Goal: Task Accomplishment & Management: Manage account settings

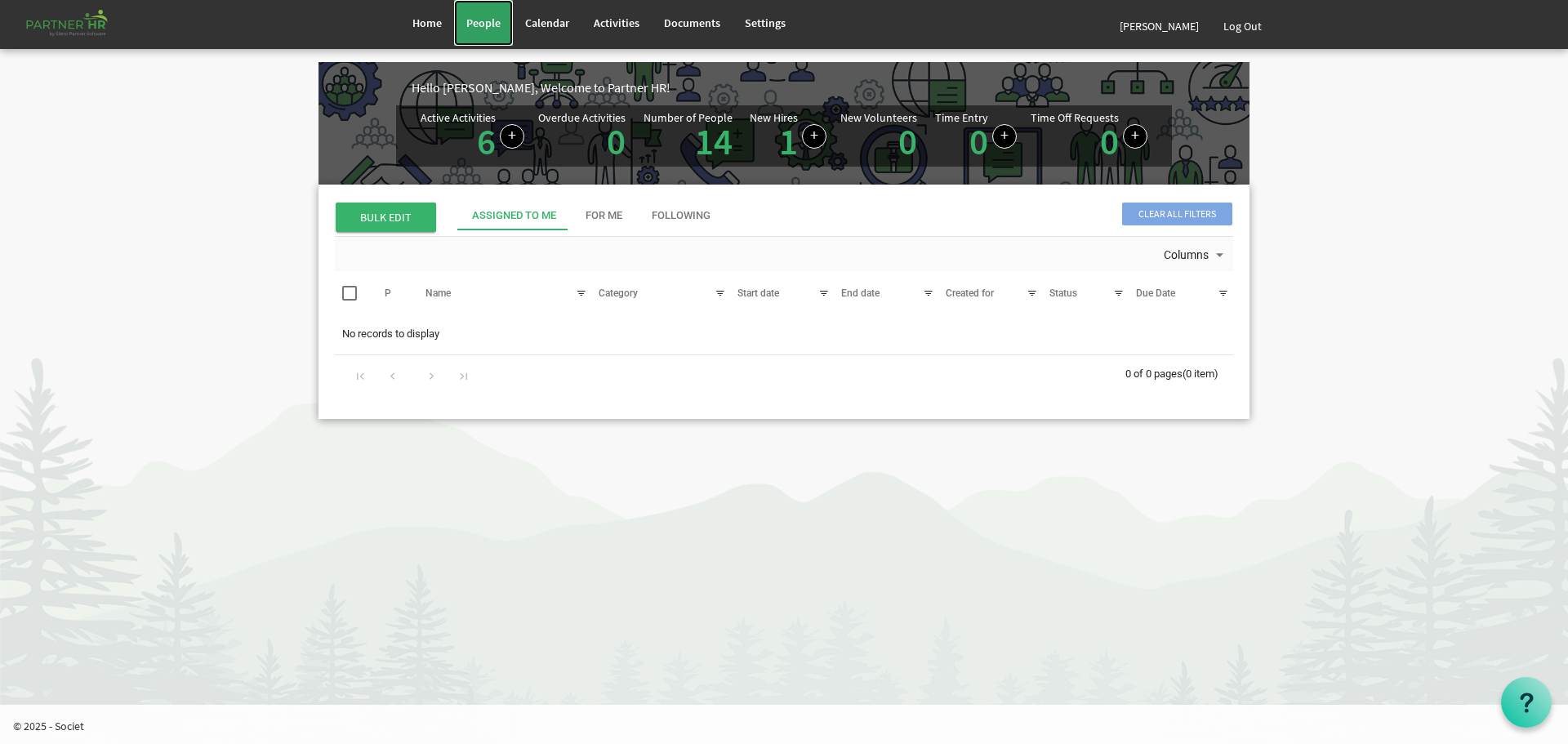
click at [482, 24] on span "People" at bounding box center [483, 23] width 34 height 15
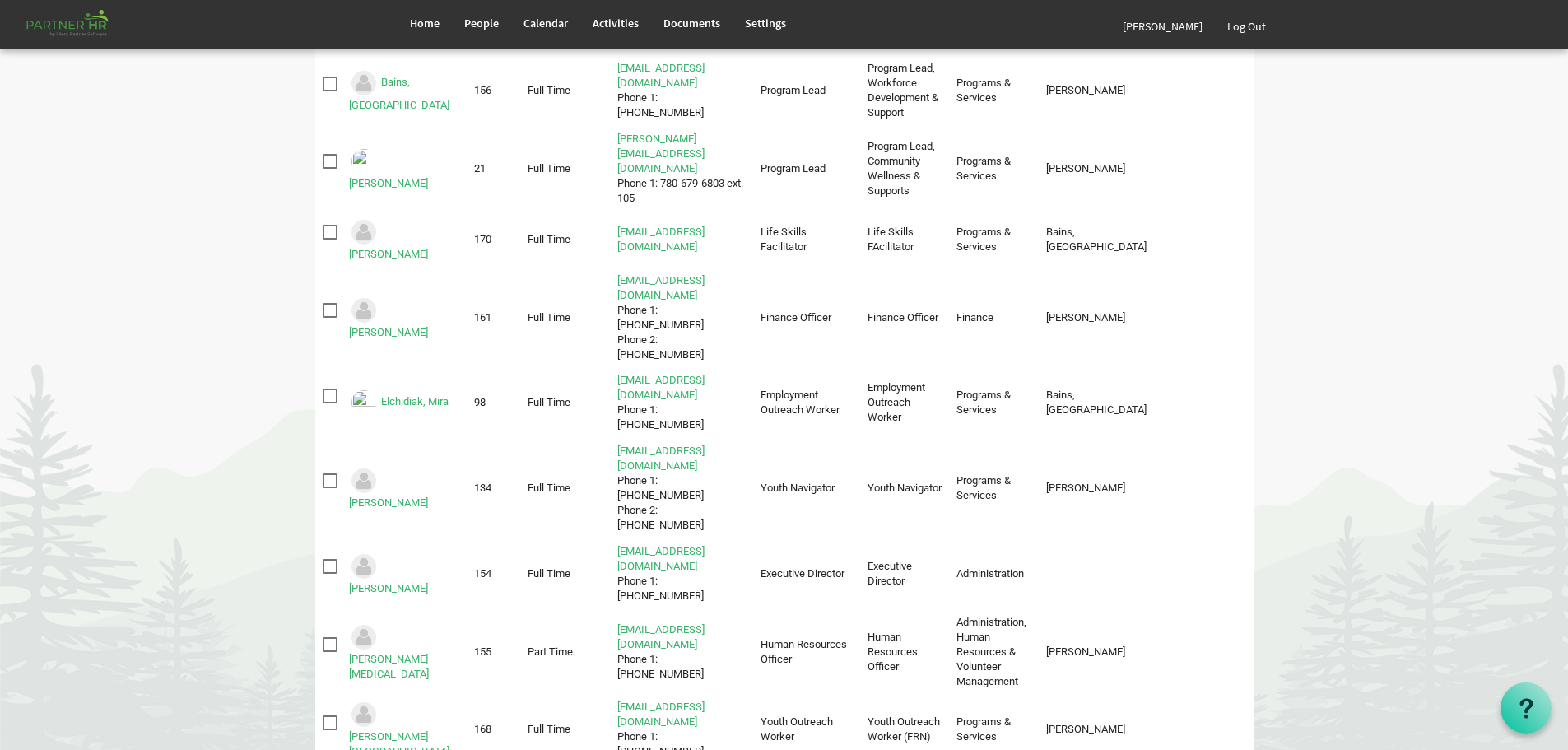
scroll to position [280, 0]
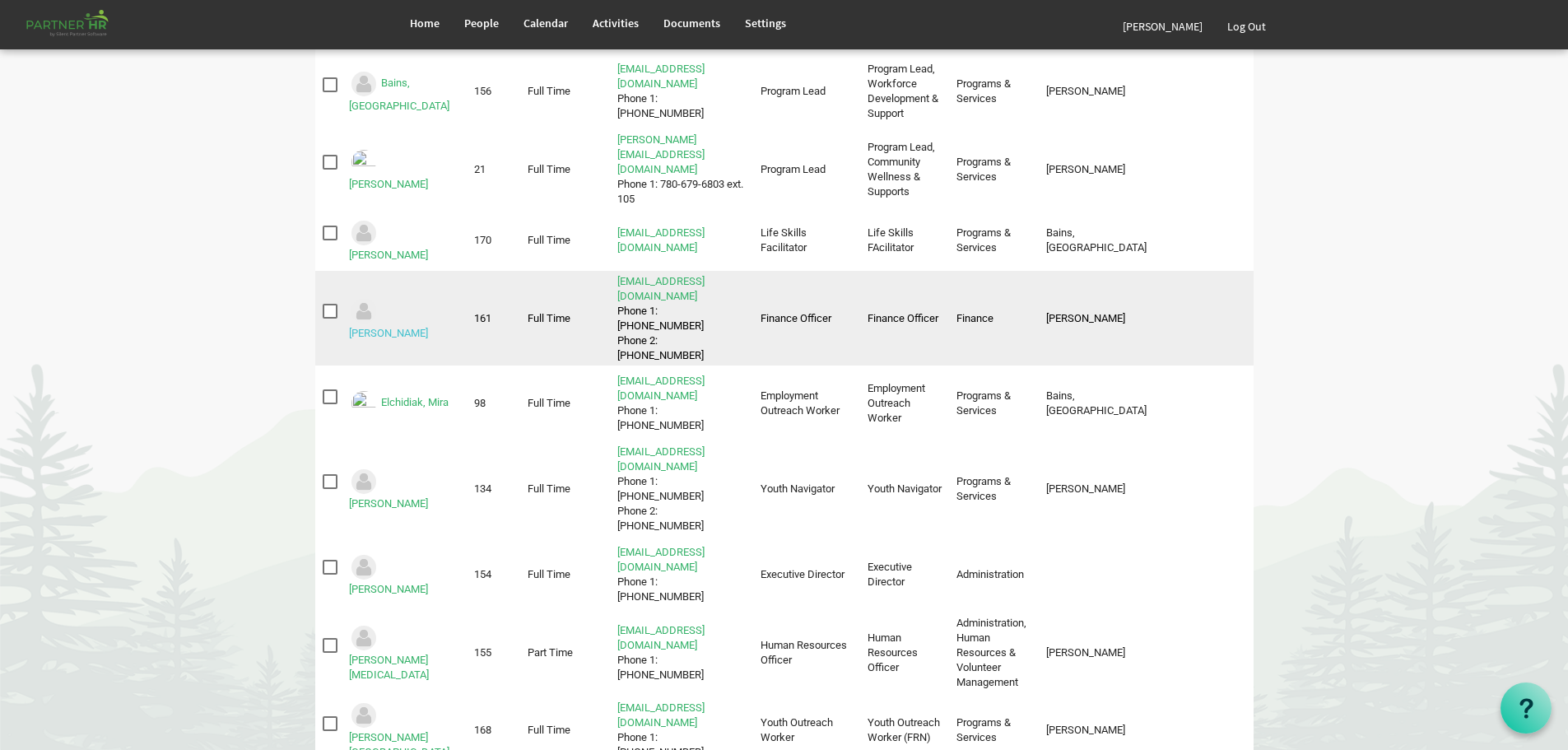
click at [396, 327] on link "Domingo, Fernando" at bounding box center [388, 332] width 79 height 12
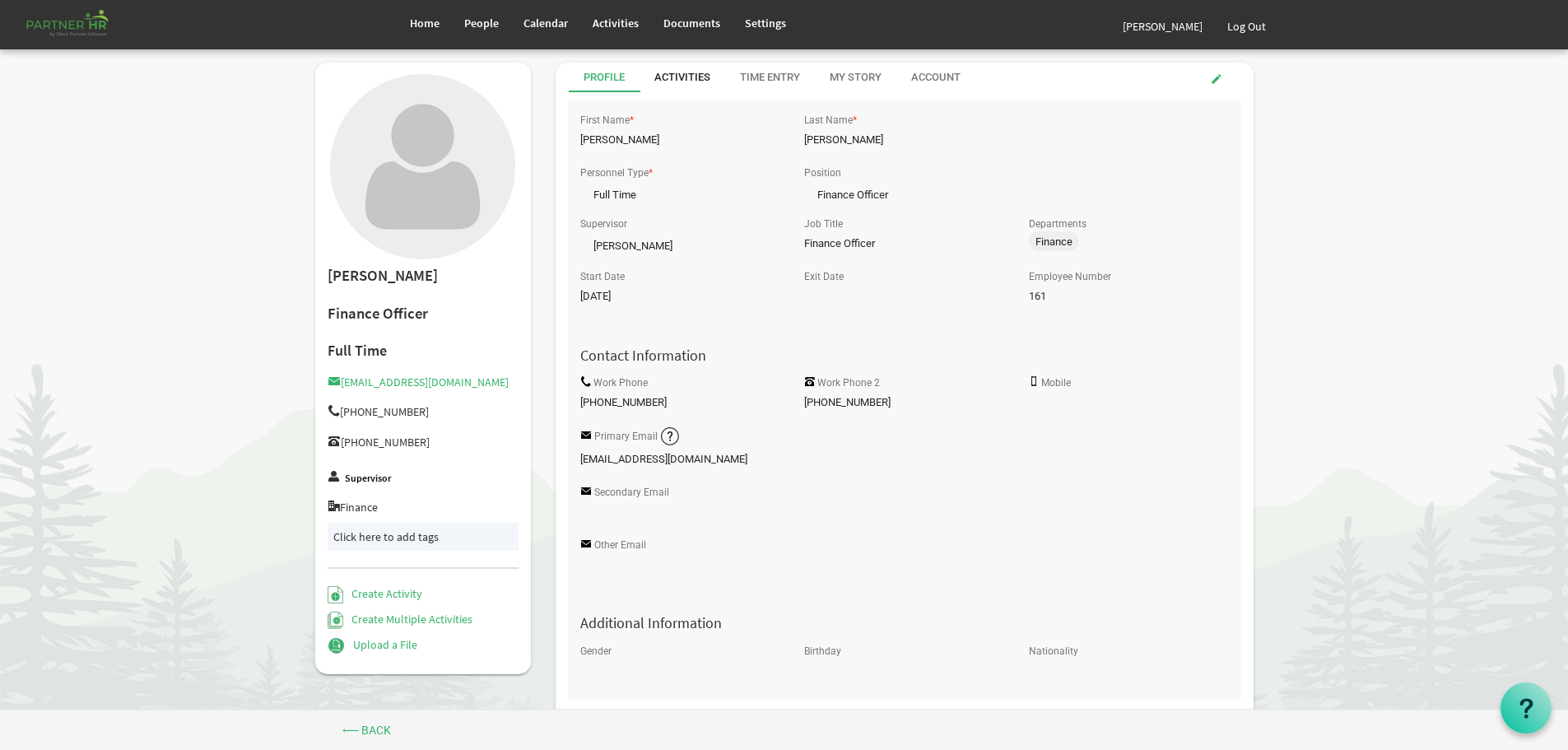
click at [671, 75] on div "Activities" at bounding box center [682, 78] width 56 height 16
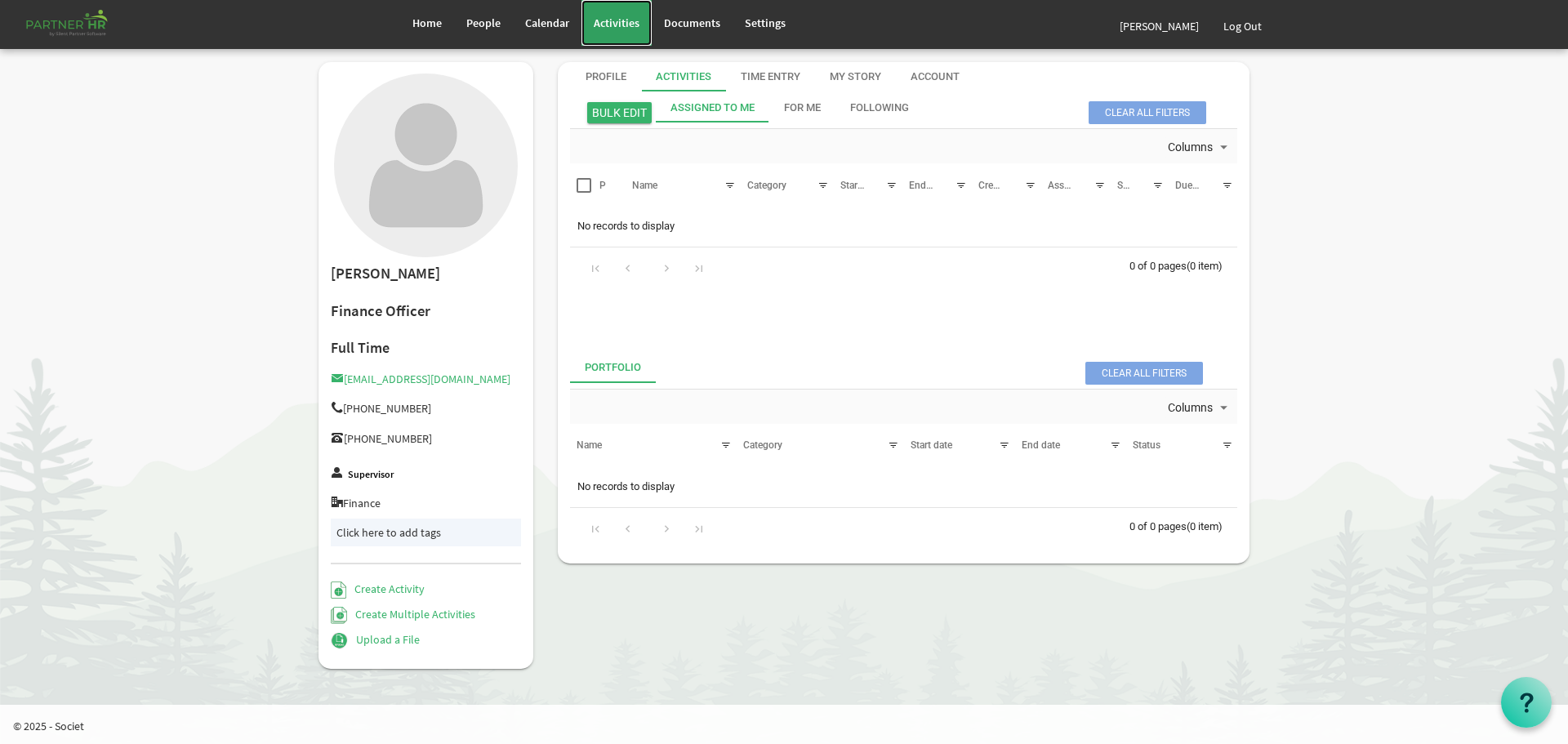
click at [614, 18] on span "Activities" at bounding box center [616, 23] width 46 height 15
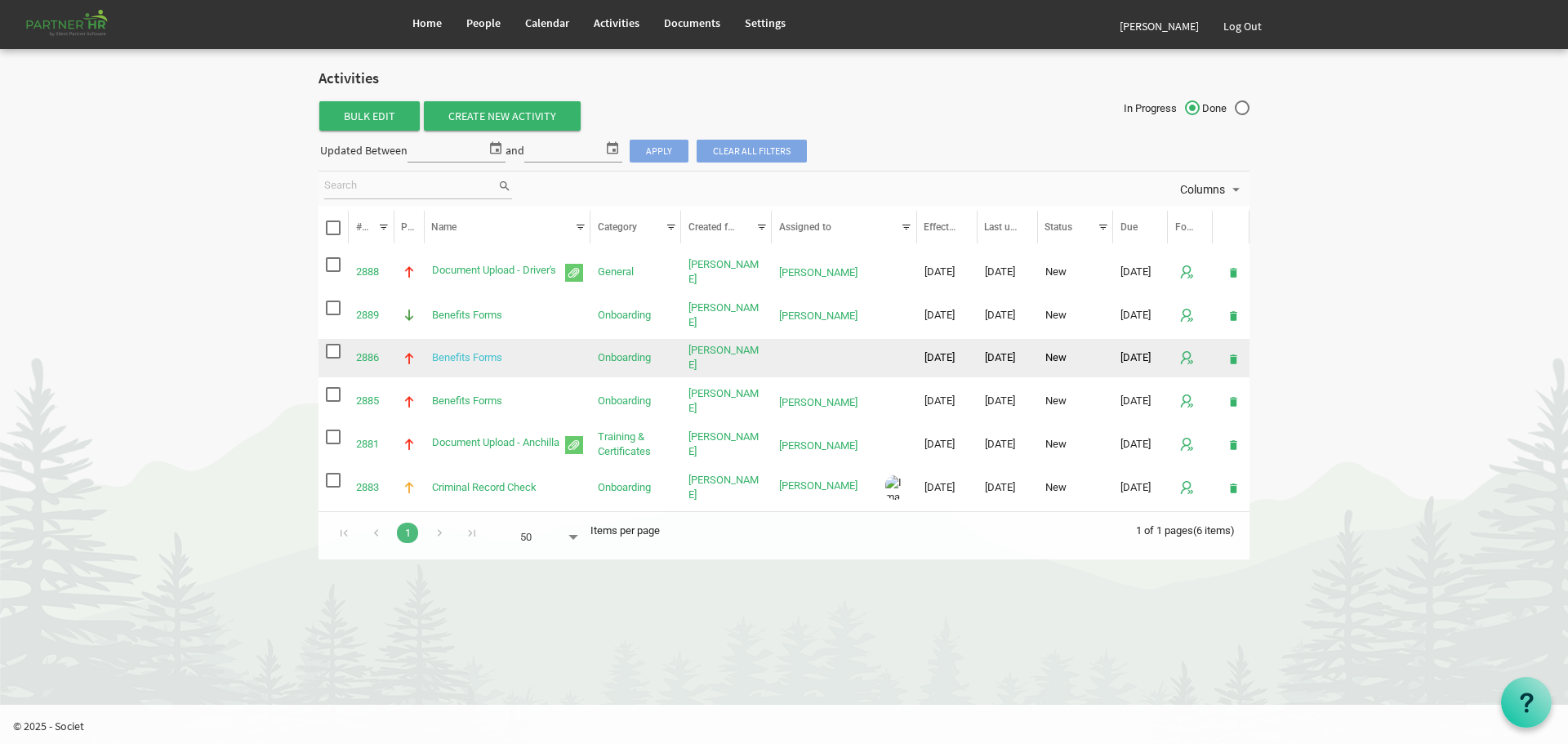
click at [475, 355] on link "Benefits Forms" at bounding box center [467, 356] width 70 height 12
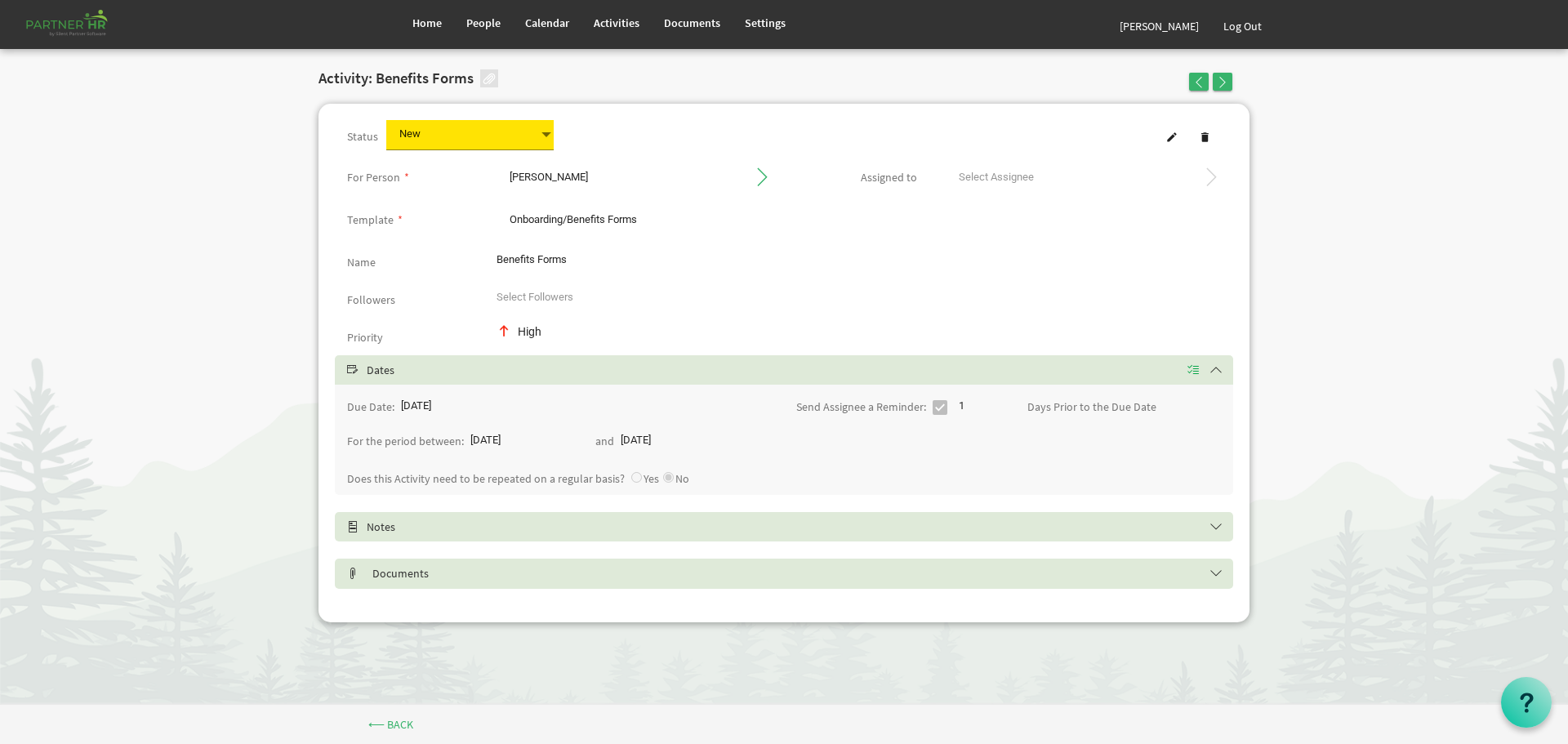
click at [1210, 173] on div at bounding box center [1083, 180] width 299 height 33
click at [1176, 134] on span at bounding box center [1171, 137] width 11 height 11
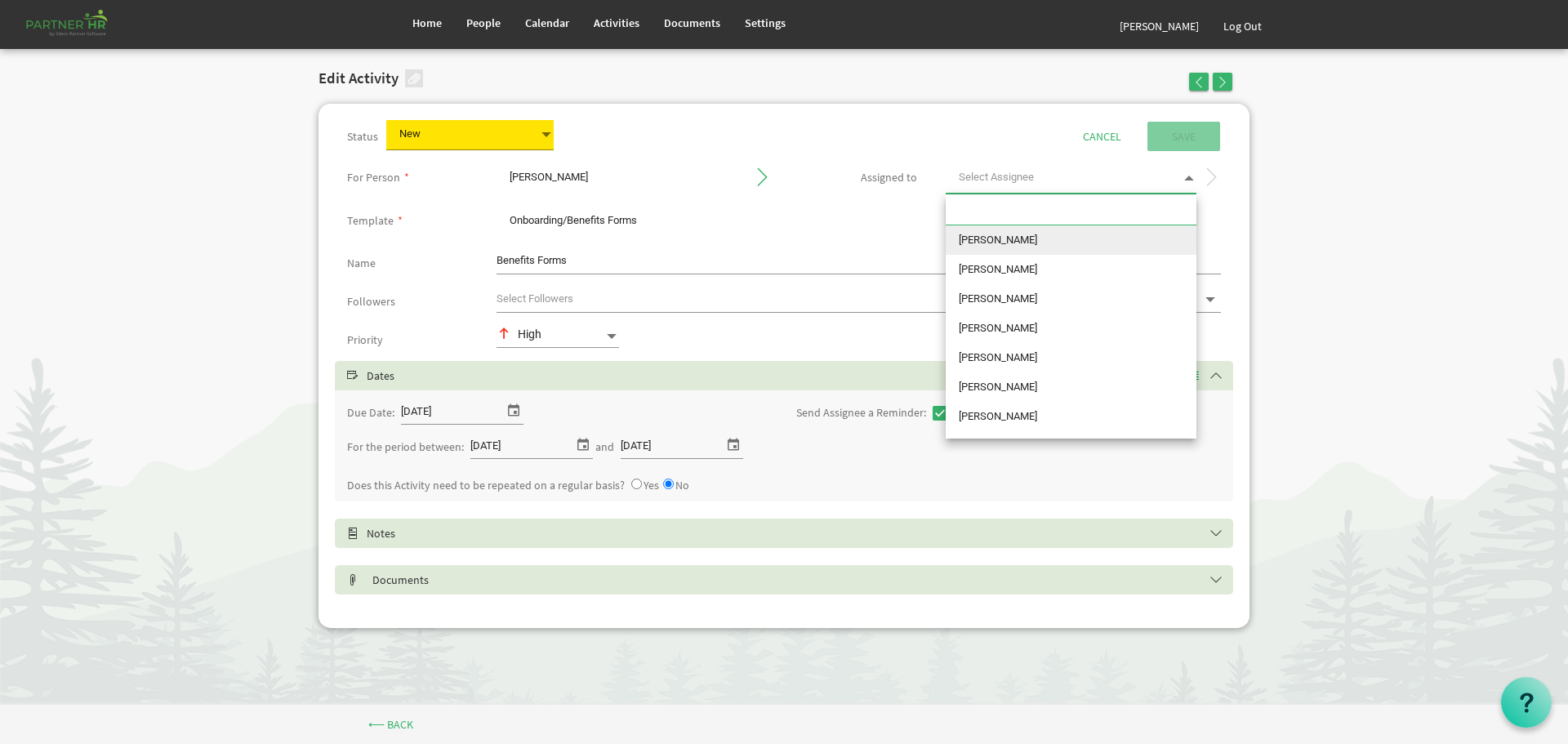
click at [1194, 174] on span at bounding box center [1189, 177] width 15 height 23
click at [1021, 384] on li "[PERSON_NAME]" at bounding box center [1070, 387] width 251 height 29
type input "[PERSON_NAME]"
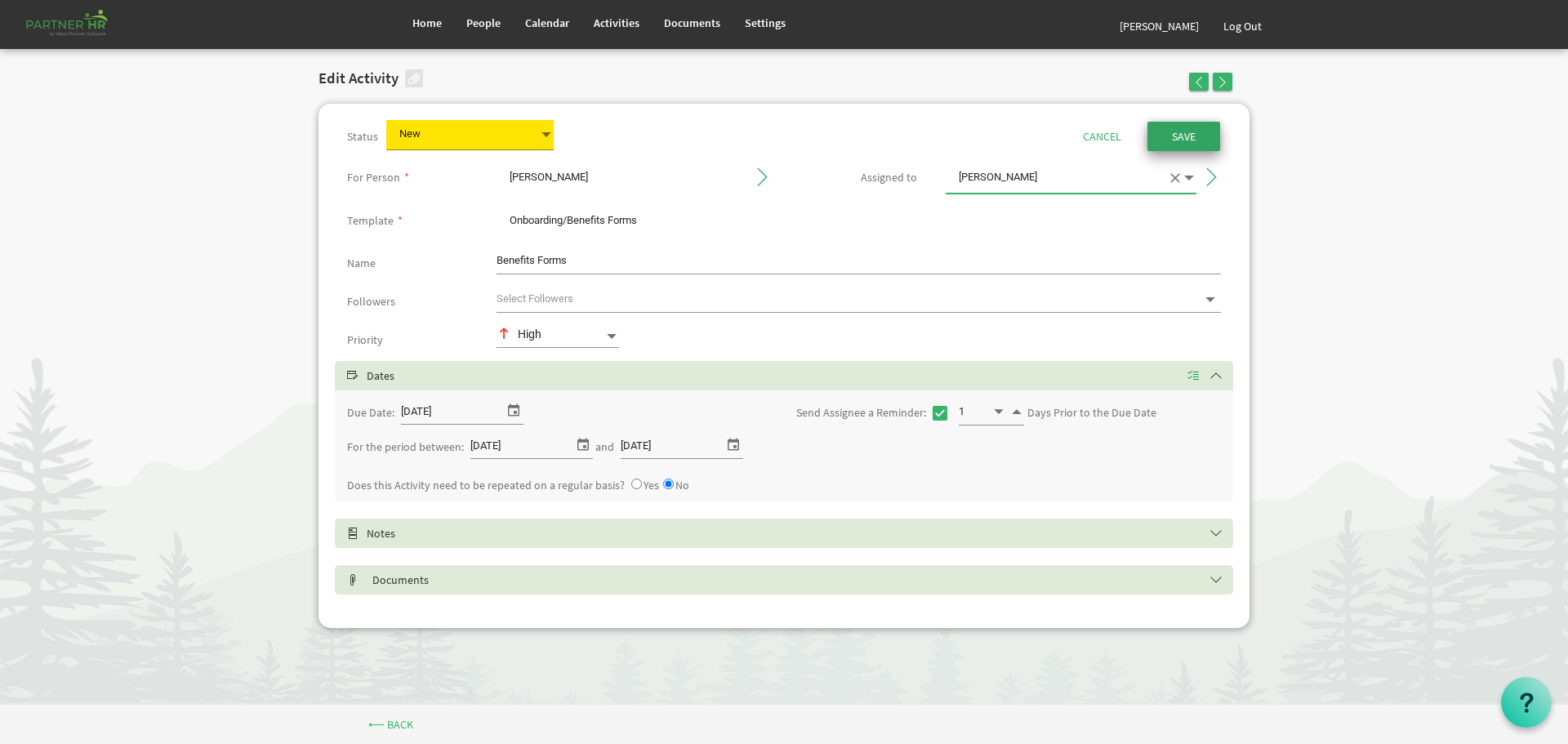
click at [1184, 134] on input "Save" at bounding box center [1183, 136] width 73 height 29
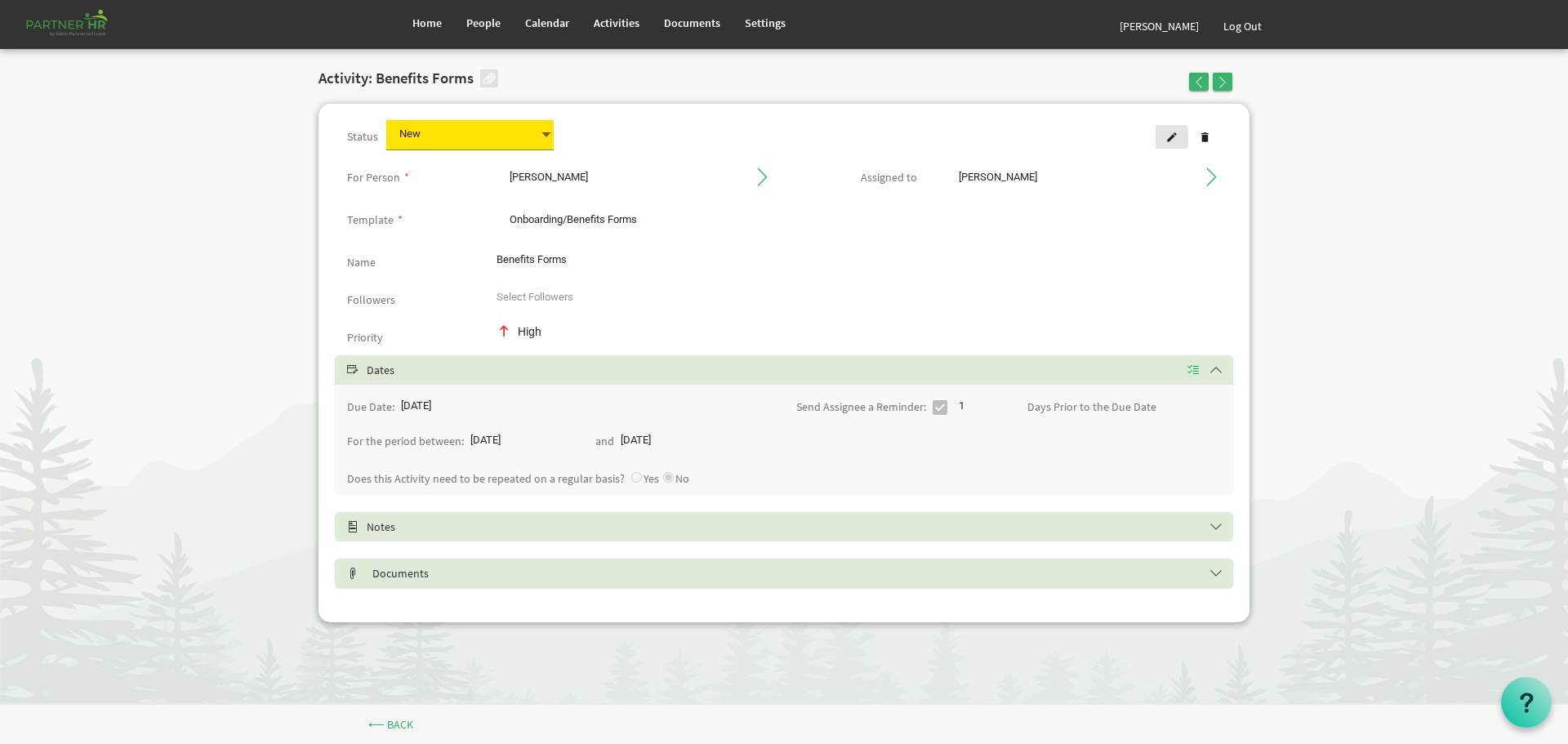
click at [1173, 136] on span at bounding box center [1171, 137] width 11 height 11
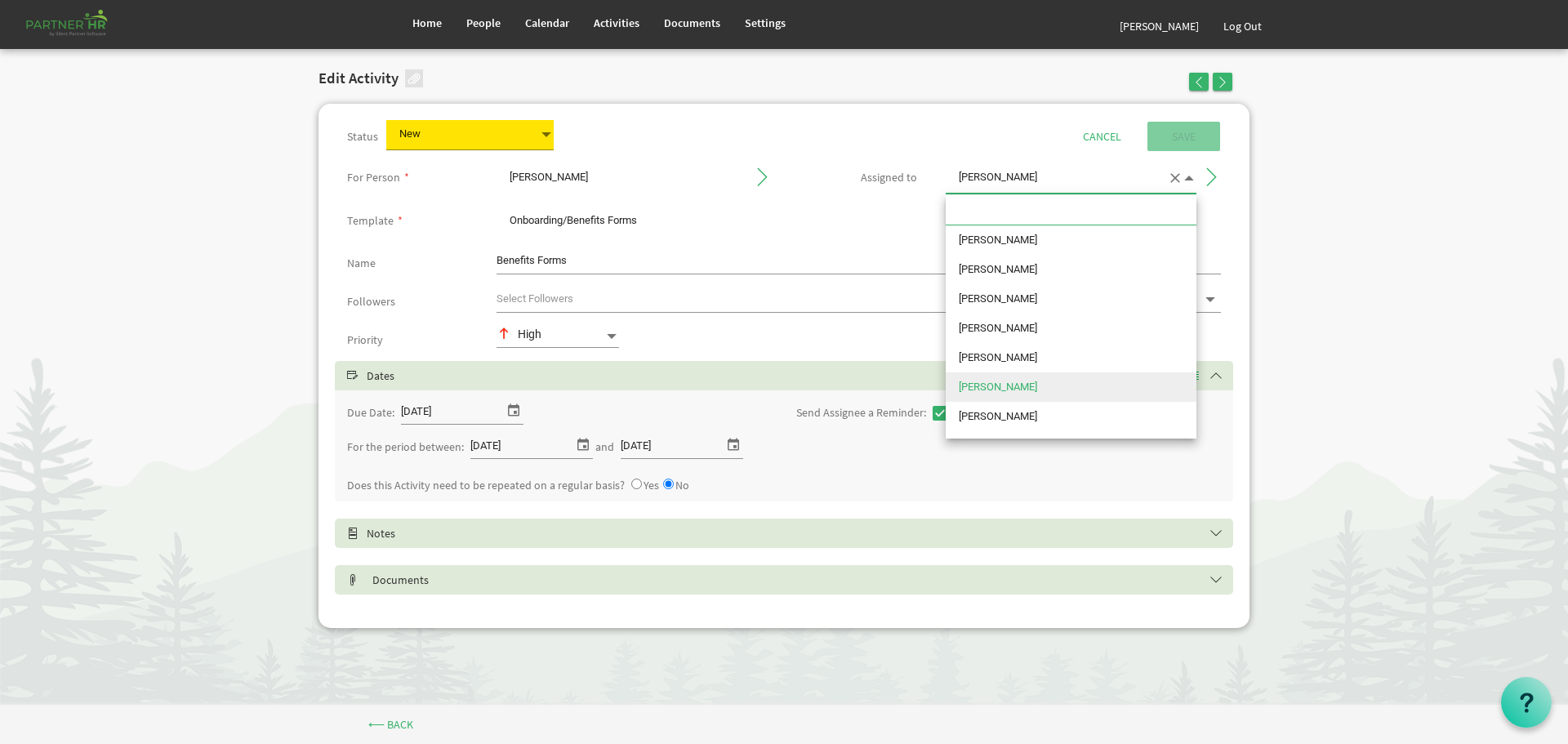
click at [1190, 177] on span at bounding box center [1189, 177] width 15 height 23
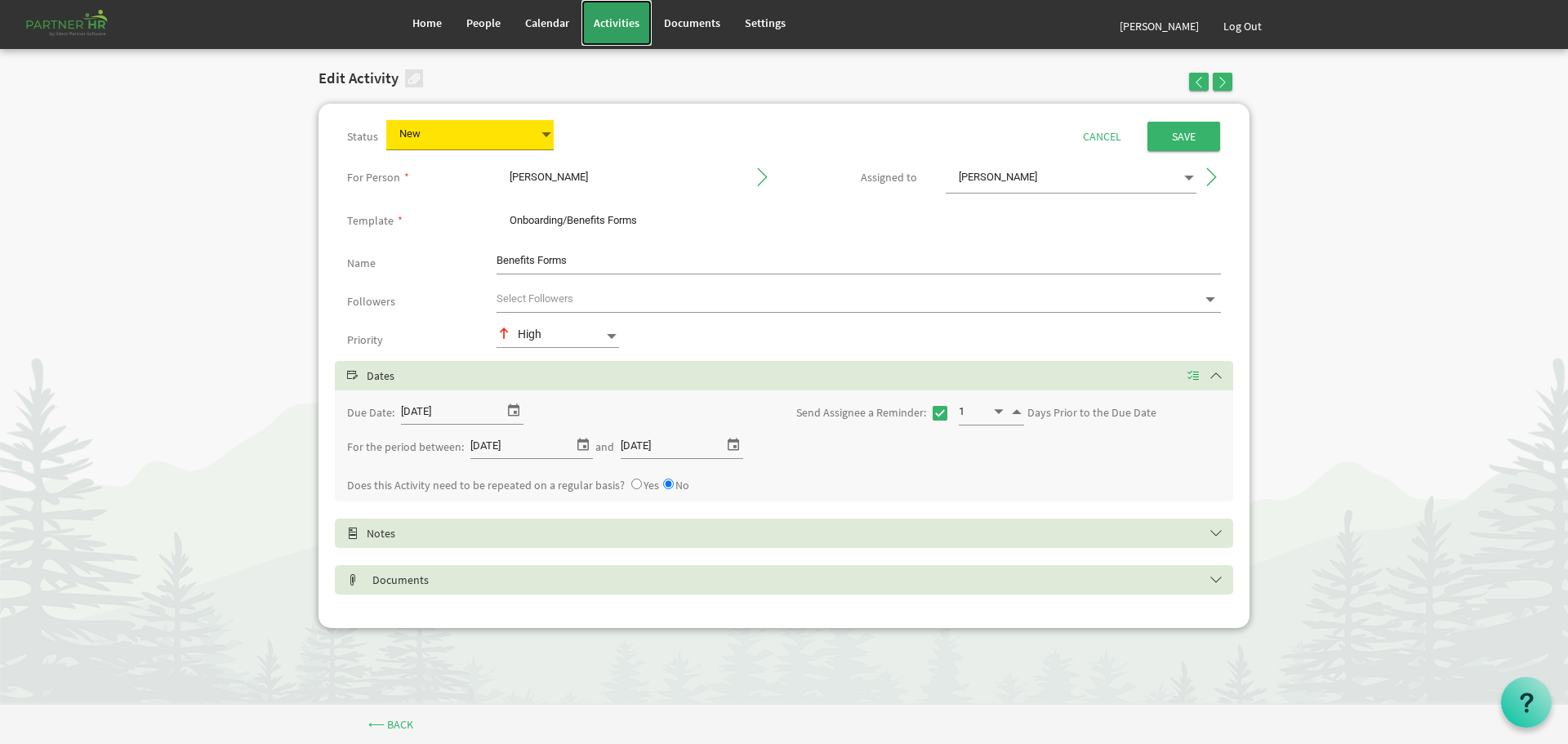
click at [607, 14] on link "Activities" at bounding box center [616, 23] width 70 height 46
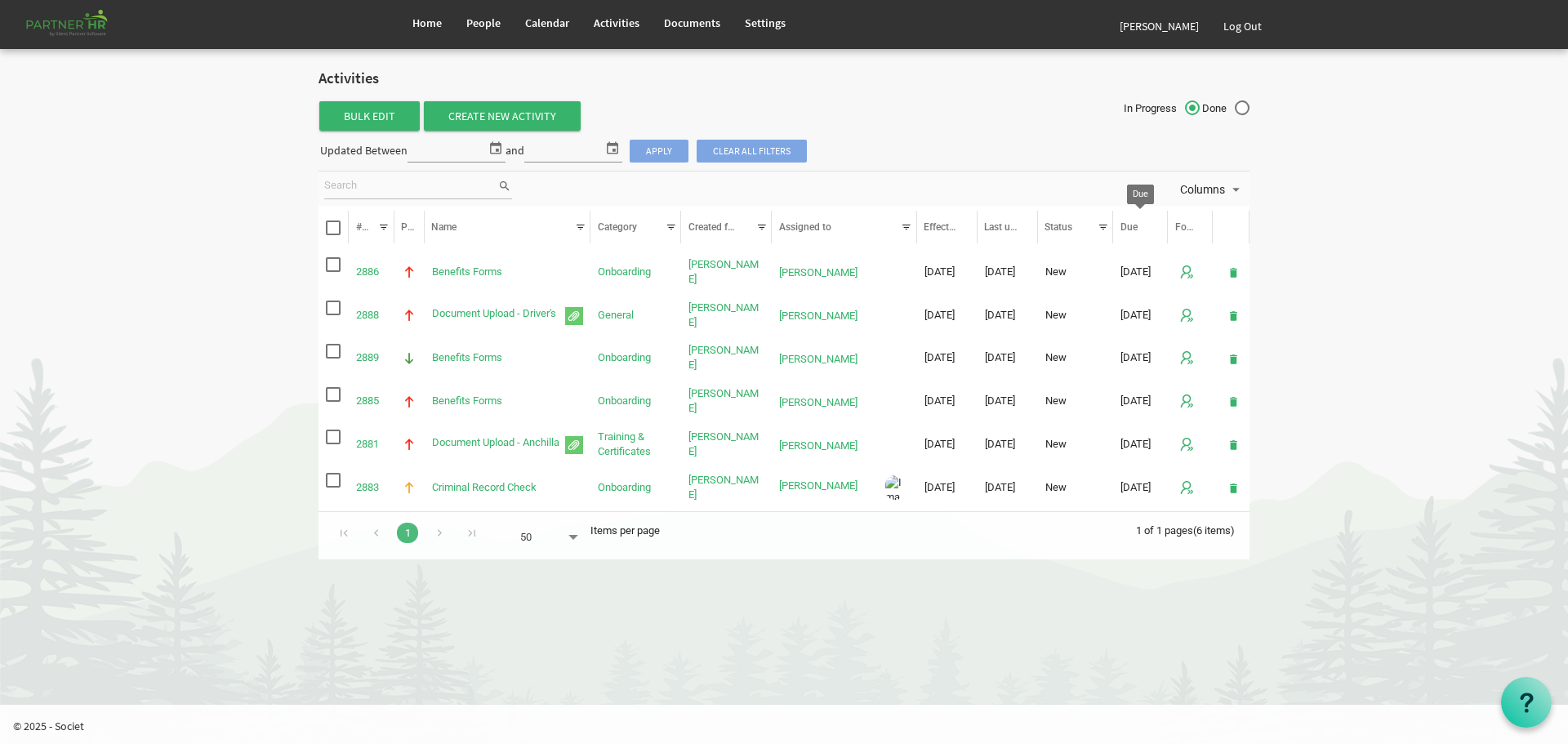
click at [1145, 223] on div at bounding box center [1148, 224] width 8 height 8
click at [1149, 225] on div at bounding box center [1148, 224] width 8 height 8
click at [1151, 222] on div at bounding box center [1148, 224] width 8 height 8
drag, startPoint x: 1173, startPoint y: 149, endPoint x: 1164, endPoint y: 151, distance: 9.2
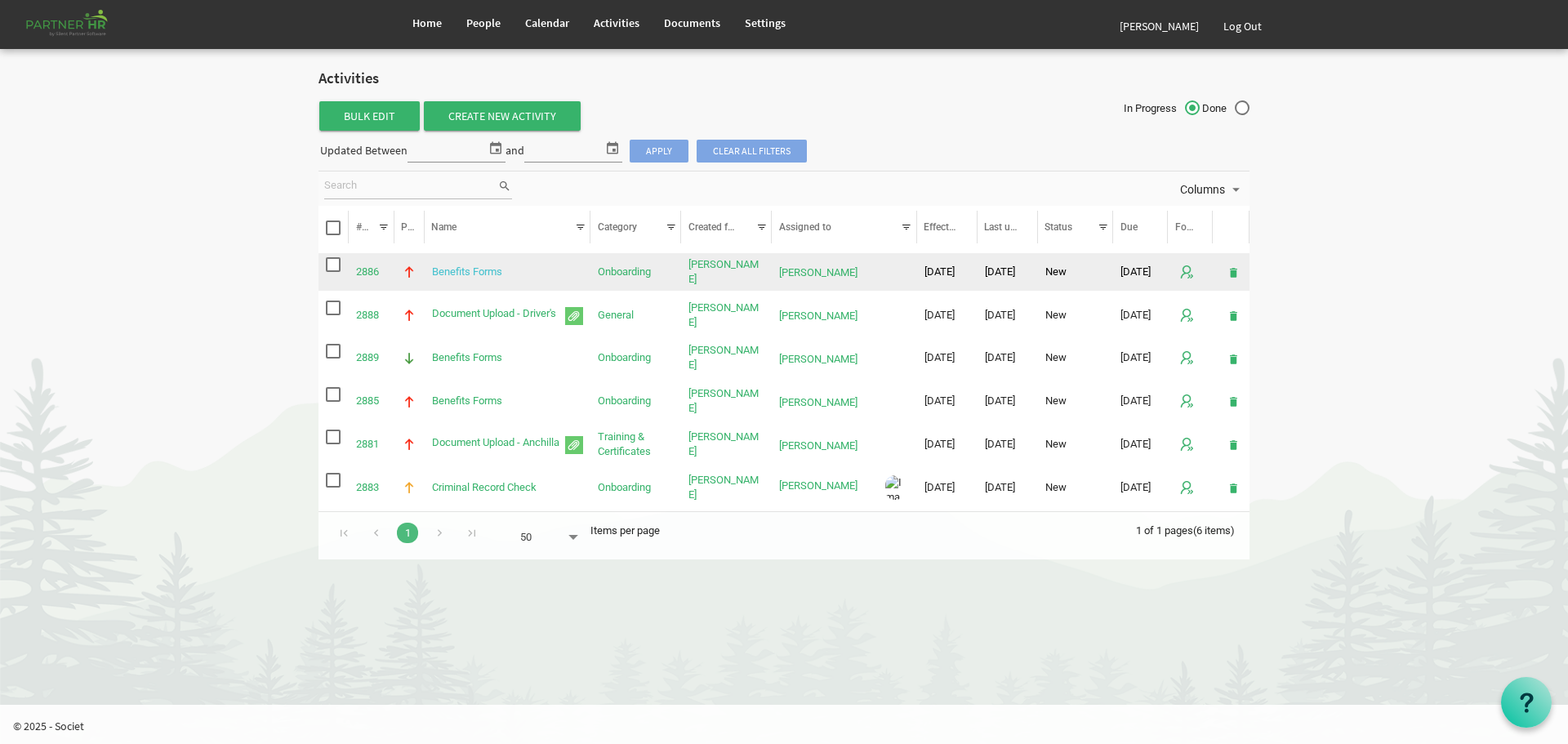
click at [485, 272] on link "Benefits Forms" at bounding box center [467, 271] width 70 height 12
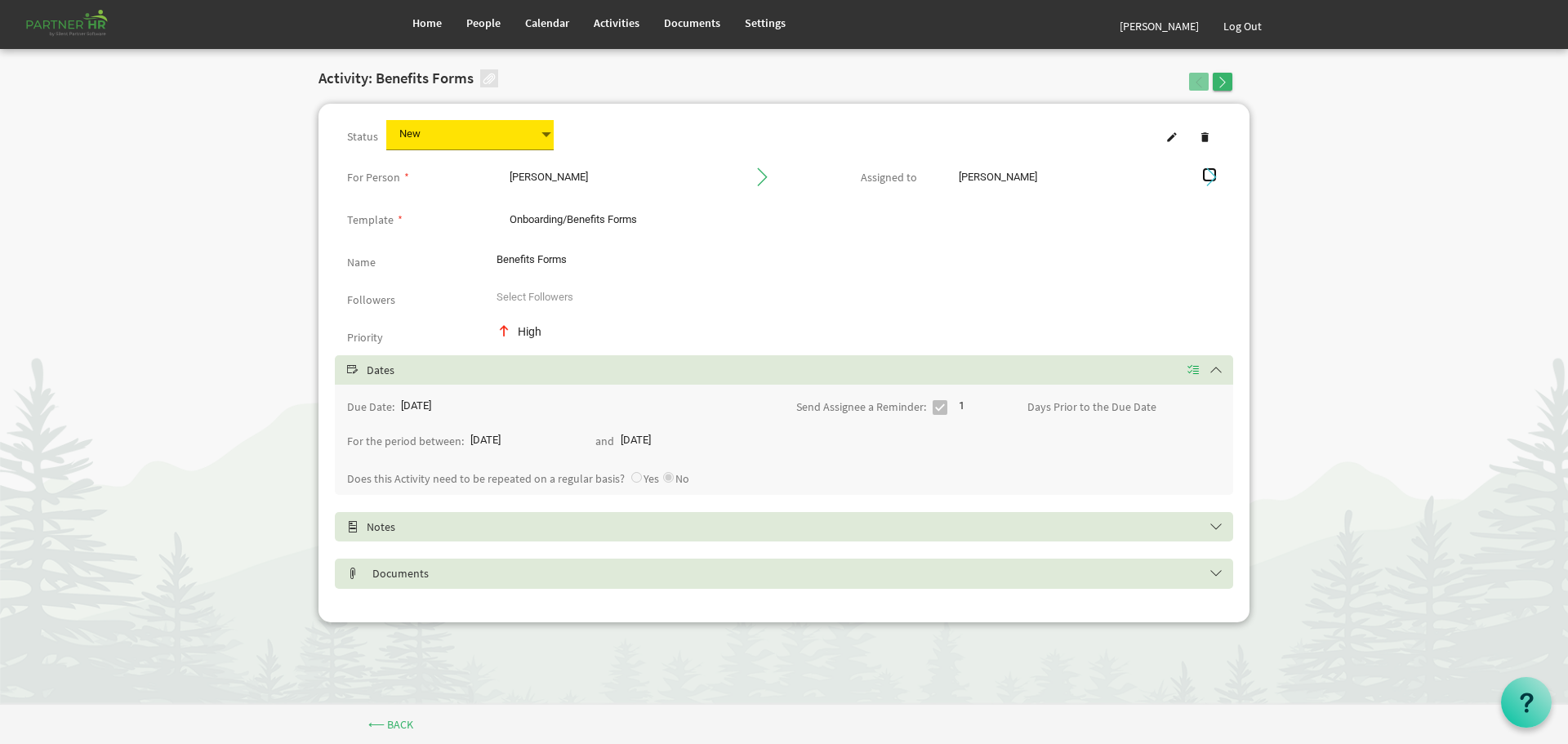
click at [1209, 175] on span at bounding box center [1210, 175] width 15 height 15
click at [759, 18] on span "Settings" at bounding box center [765, 23] width 40 height 15
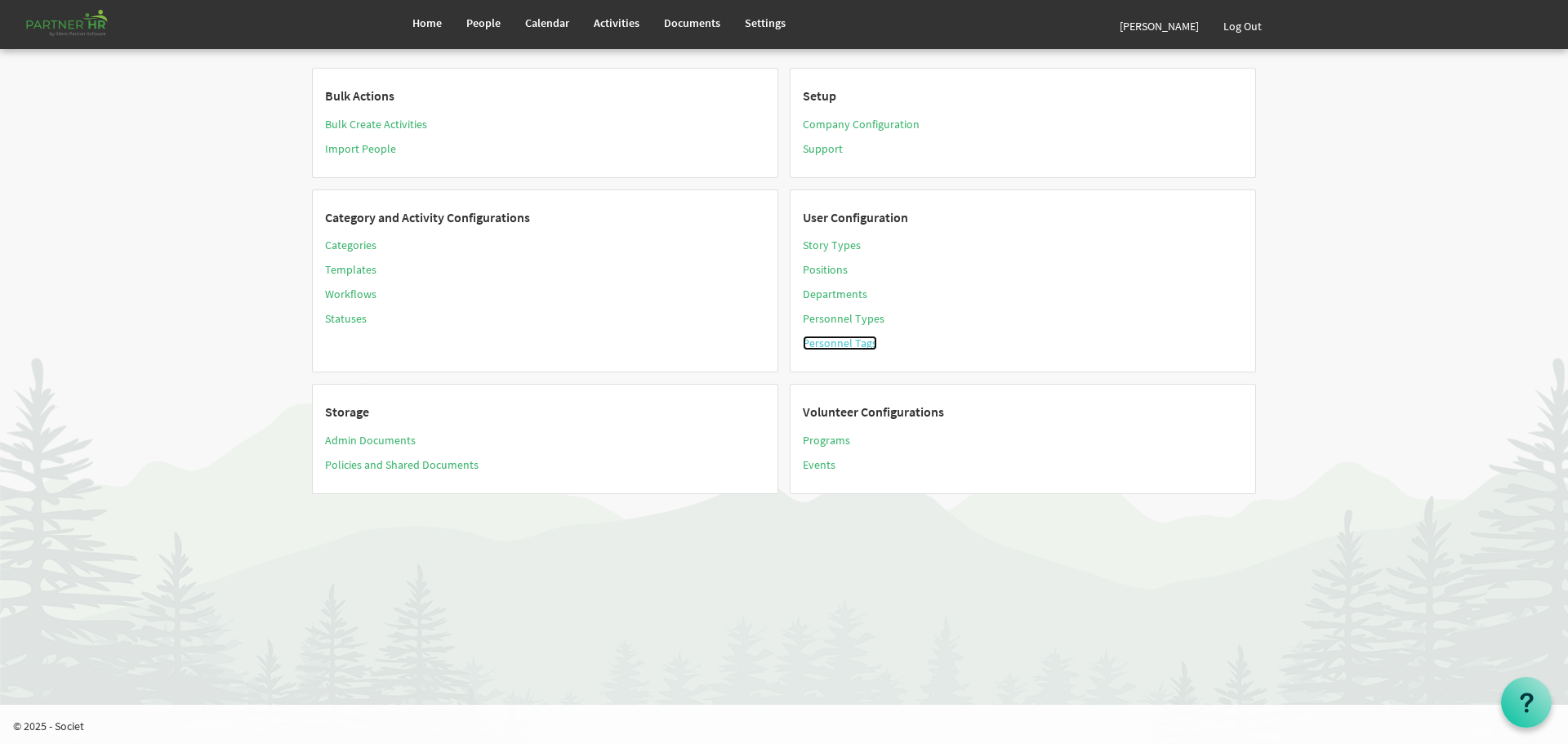
click at [835, 343] on link "Personnel Tags" at bounding box center [840, 343] width 74 height 15
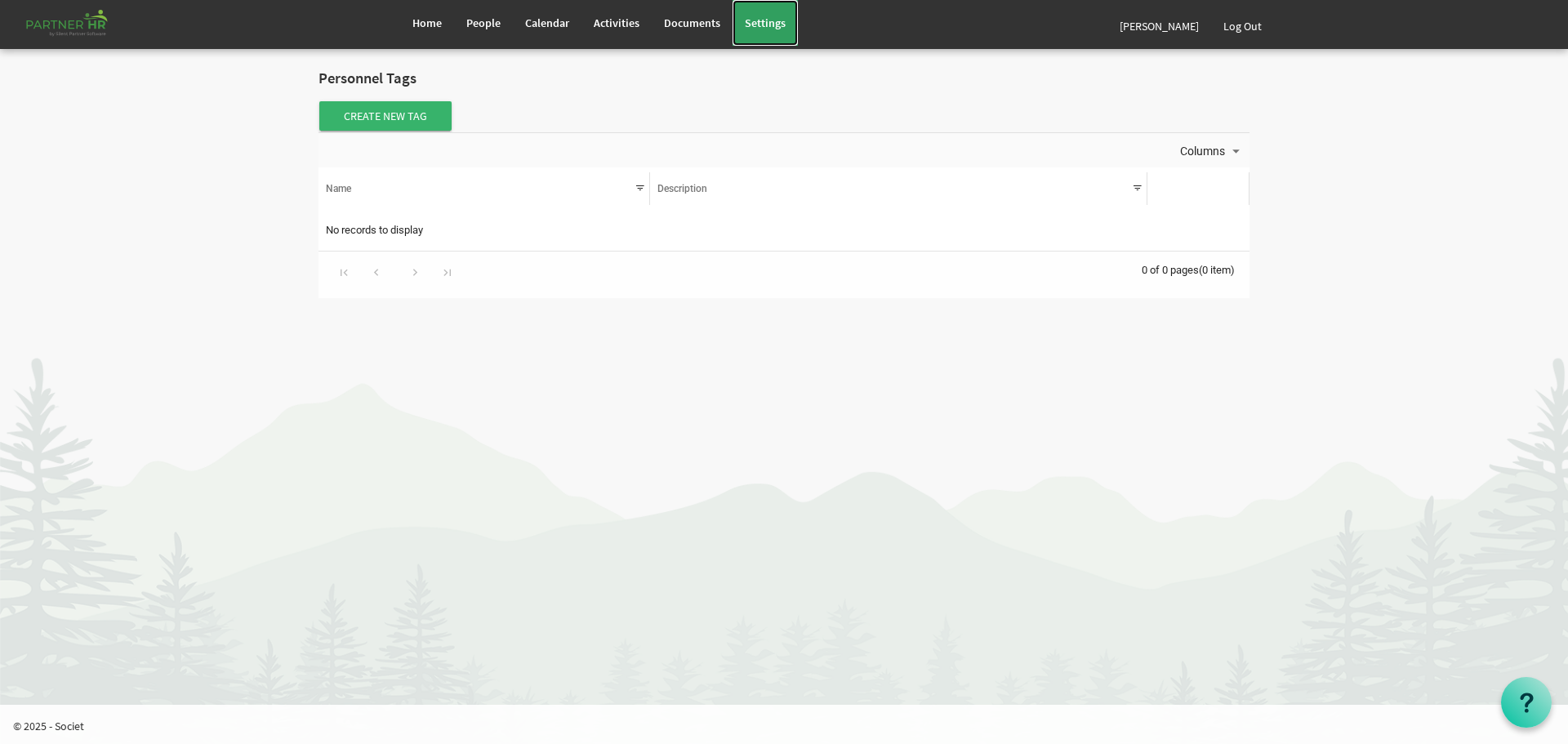
click at [748, 25] on span "Settings" at bounding box center [765, 23] width 40 height 15
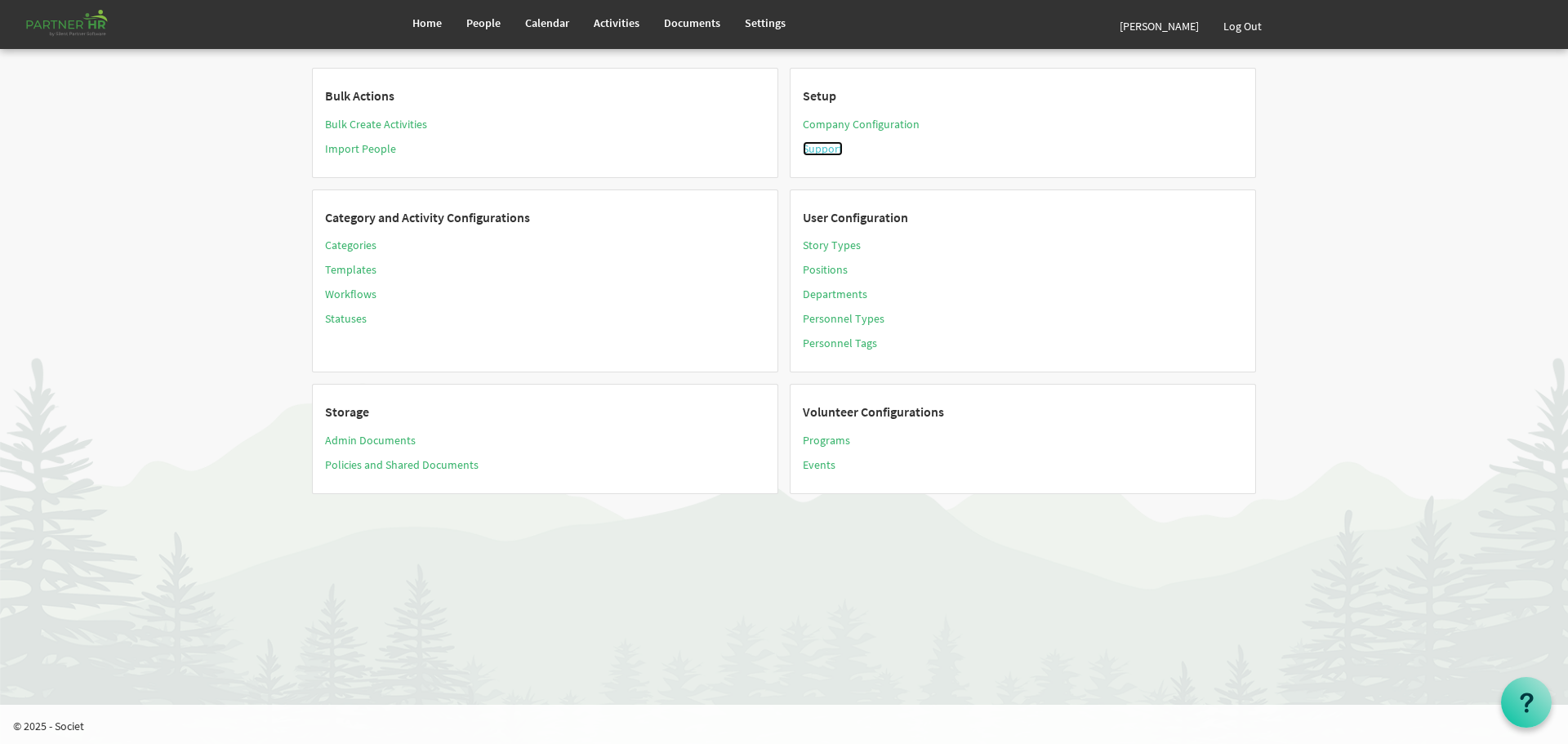
click at [828, 151] on link "Support" at bounding box center [823, 149] width 40 height 15
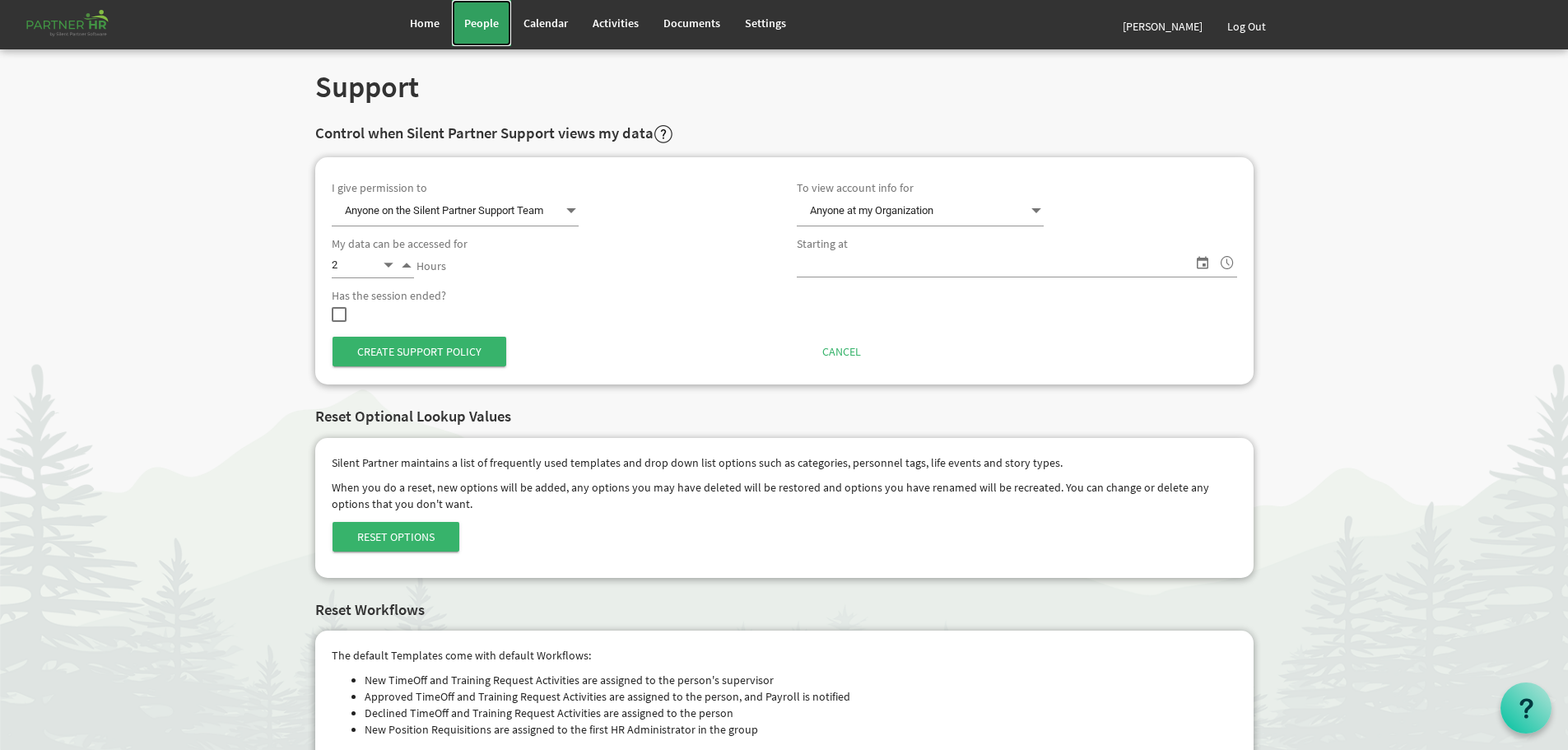
click at [487, 22] on span "People" at bounding box center [480, 23] width 34 height 15
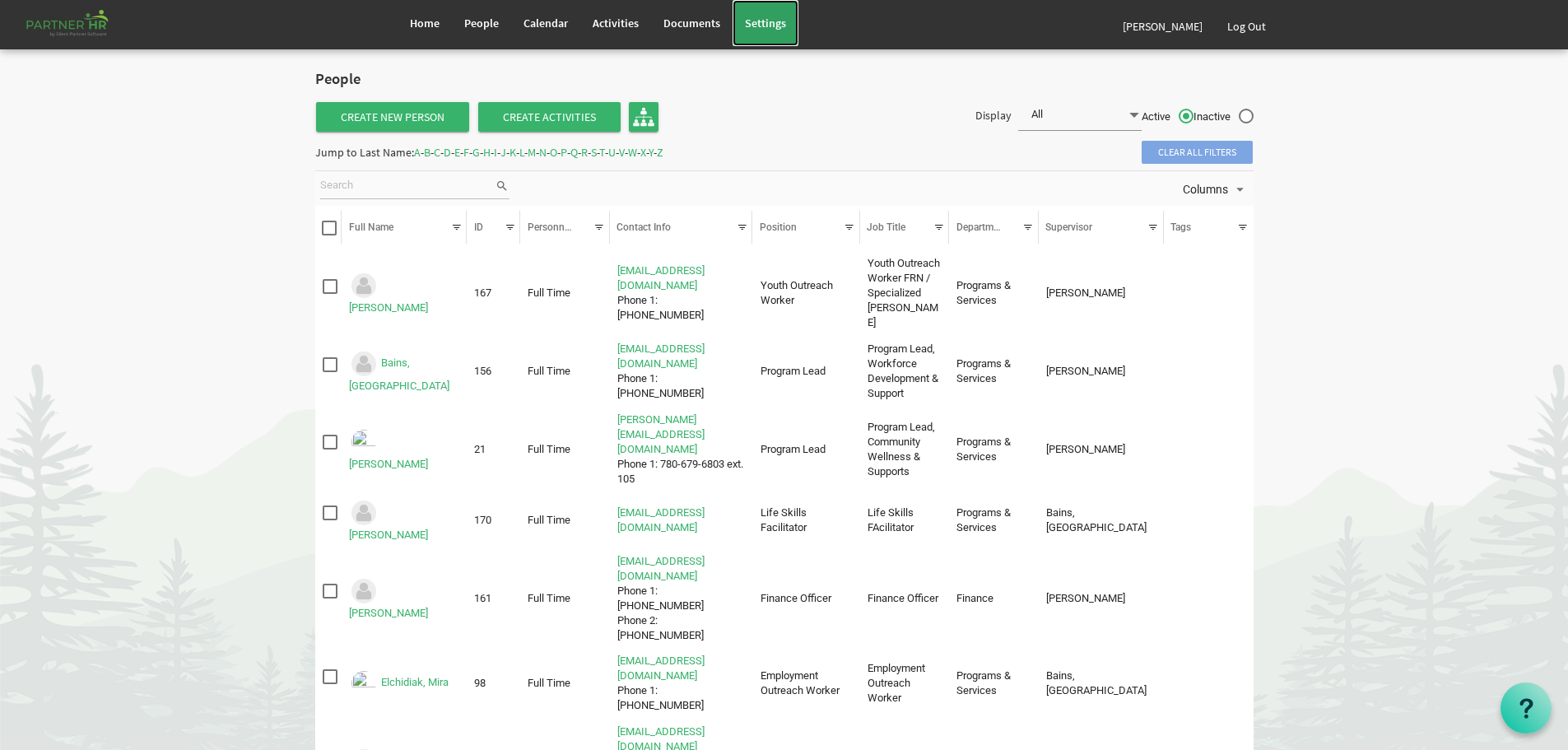
click at [763, 21] on span "Settings" at bounding box center [765, 23] width 41 height 15
